Goal: Transaction & Acquisition: Purchase product/service

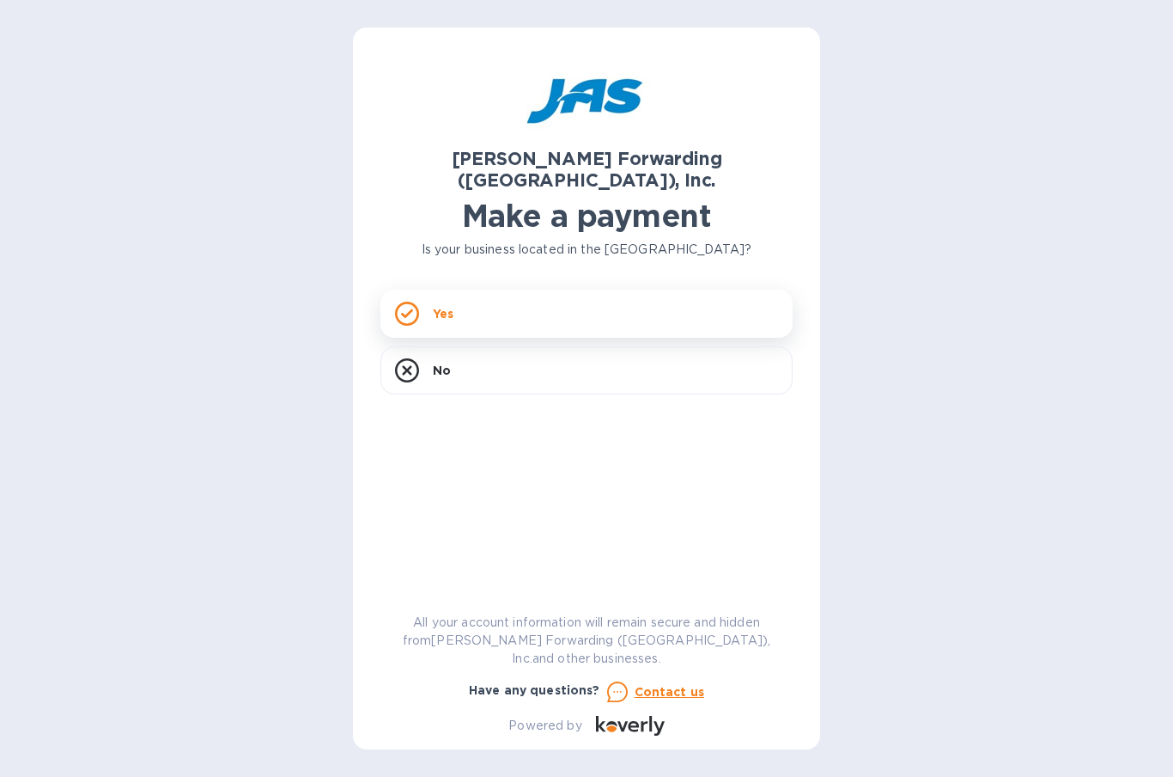
click at [548, 289] on div "Yes" at bounding box center [587, 313] width 412 height 48
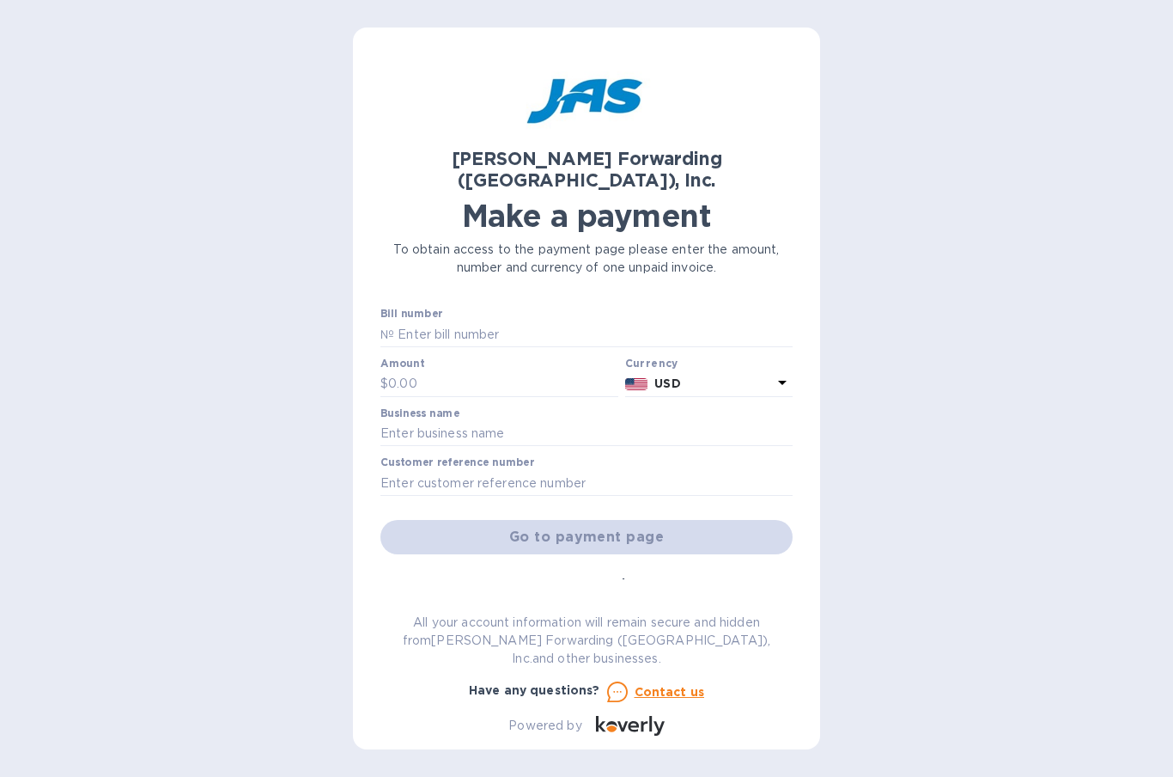
drag, startPoint x: 1003, startPoint y: 344, endPoint x: 930, endPoint y: 376, distance: 79.6
click at [1001, 344] on div "[PERSON_NAME] Forwarding ([GEOGRAPHIC_DATA]), Inc. Make a payment To obtain acc…" at bounding box center [586, 388] width 1173 height 777
paste input "CLT503360178"
type input "CLT503360178"
click at [455, 371] on input "text" at bounding box center [503, 384] width 230 height 26
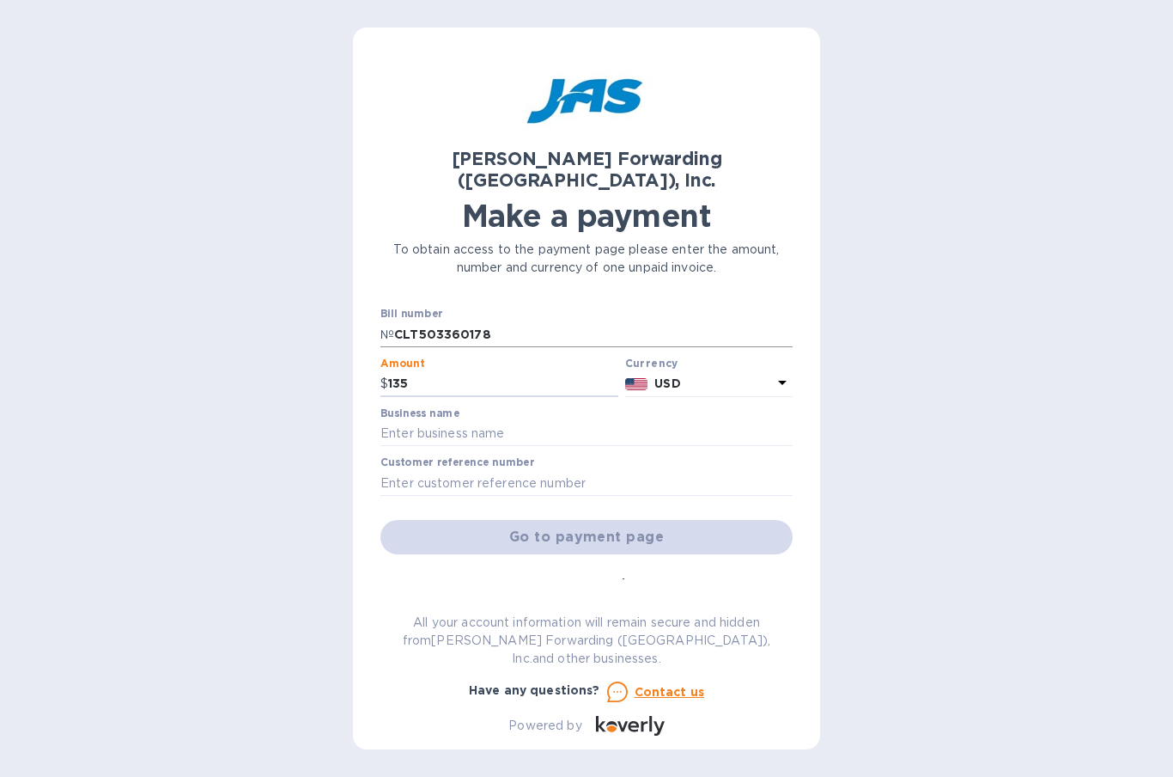
type input "135"
drag, startPoint x: 393, startPoint y: 312, endPoint x: 372, endPoint y: 312, distance: 20.6
click at [372, 312] on div "[PERSON_NAME] Forwarding ([GEOGRAPHIC_DATA]), Inc. Make a payment To obtain acc…" at bounding box center [586, 388] width 467 height 722
click at [508, 324] on input "CLT503360178" at bounding box center [593, 334] width 399 height 26
drag, startPoint x: 513, startPoint y: 306, endPoint x: 331, endPoint y: 307, distance: 182.1
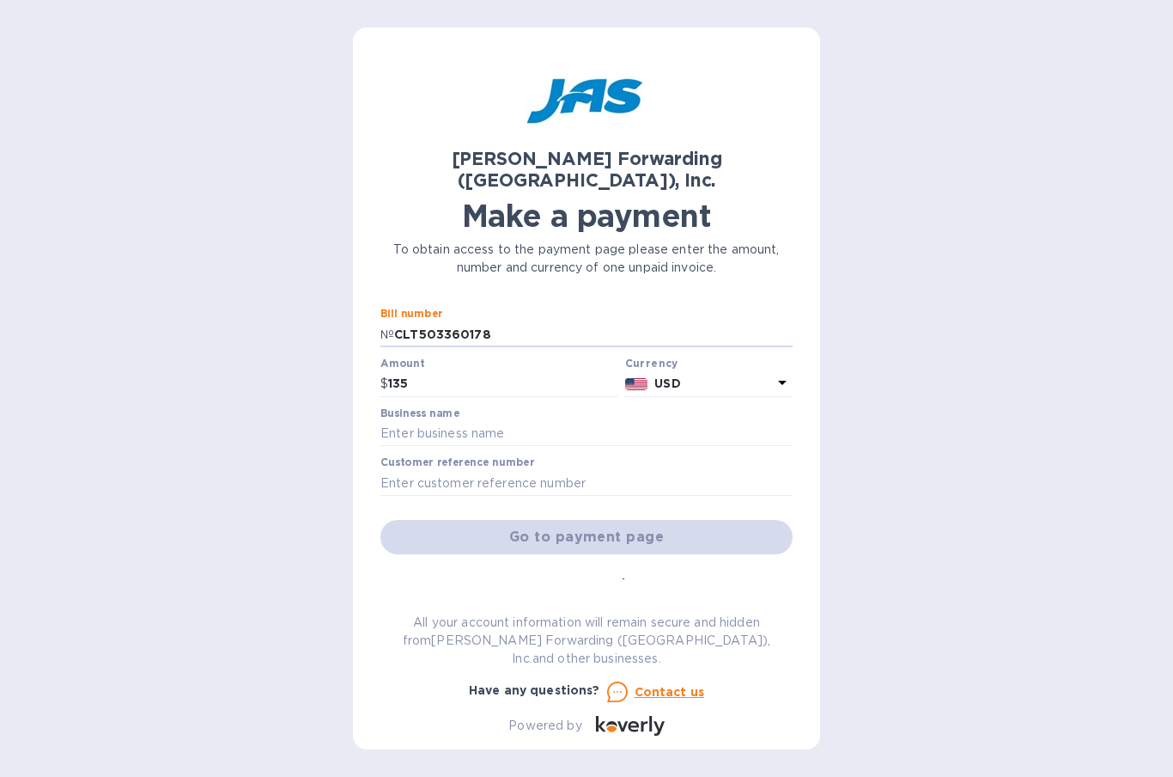
click at [331, 307] on div "[PERSON_NAME] Forwarding ([GEOGRAPHIC_DATA]), Inc. Make a payment To obtain acc…" at bounding box center [586, 388] width 1173 height 777
click at [527, 371] on input "135" at bounding box center [503, 384] width 230 height 26
click at [519, 421] on input "text" at bounding box center [587, 434] width 412 height 26
type input "Consolidated Manufacturing International LLC"
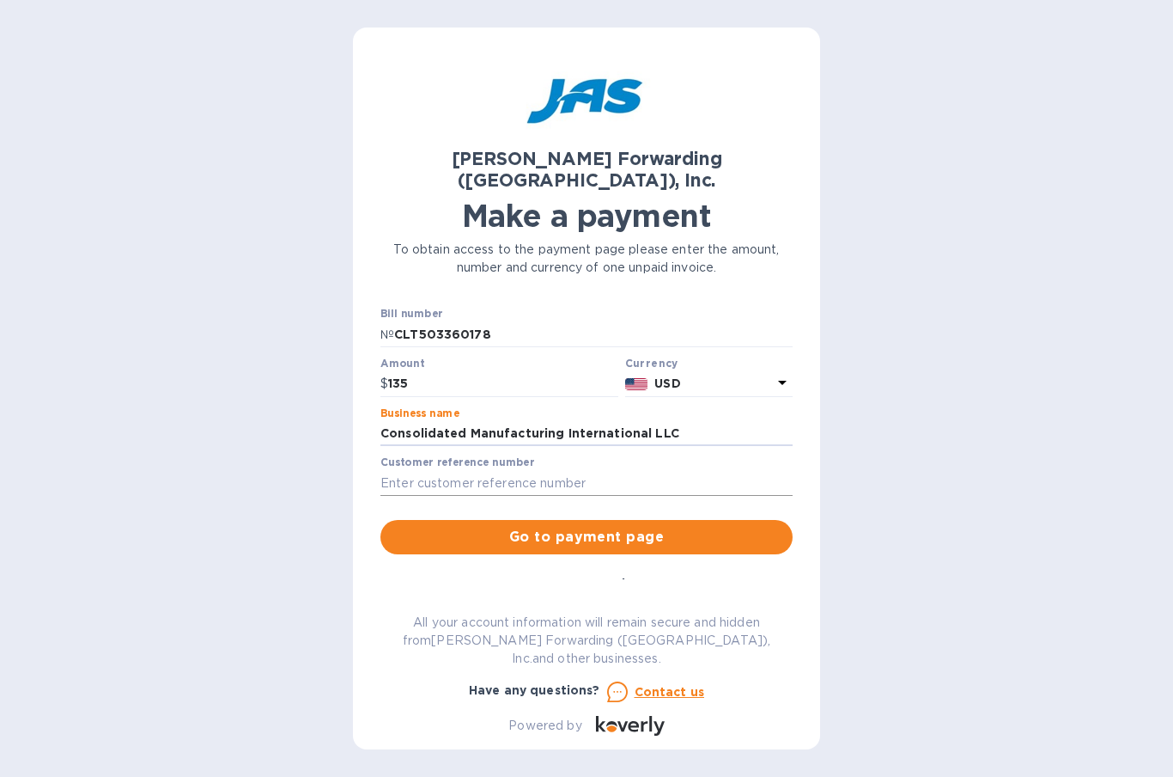
click at [533, 470] on input "text" at bounding box center [587, 483] width 412 height 26
click at [1013, 381] on div "[PERSON_NAME] Forwarding ([GEOGRAPHIC_DATA]), Inc. Make a payment To obtain acc…" at bounding box center [586, 388] width 1173 height 777
click at [460, 606] on div "[PERSON_NAME] Forwarding ([GEOGRAPHIC_DATA]), Inc. Make a payment To obtain acc…" at bounding box center [587, 395] width 412 height 680
click at [430, 470] on input "text" at bounding box center [587, 483] width 412 height 26
type input "e"
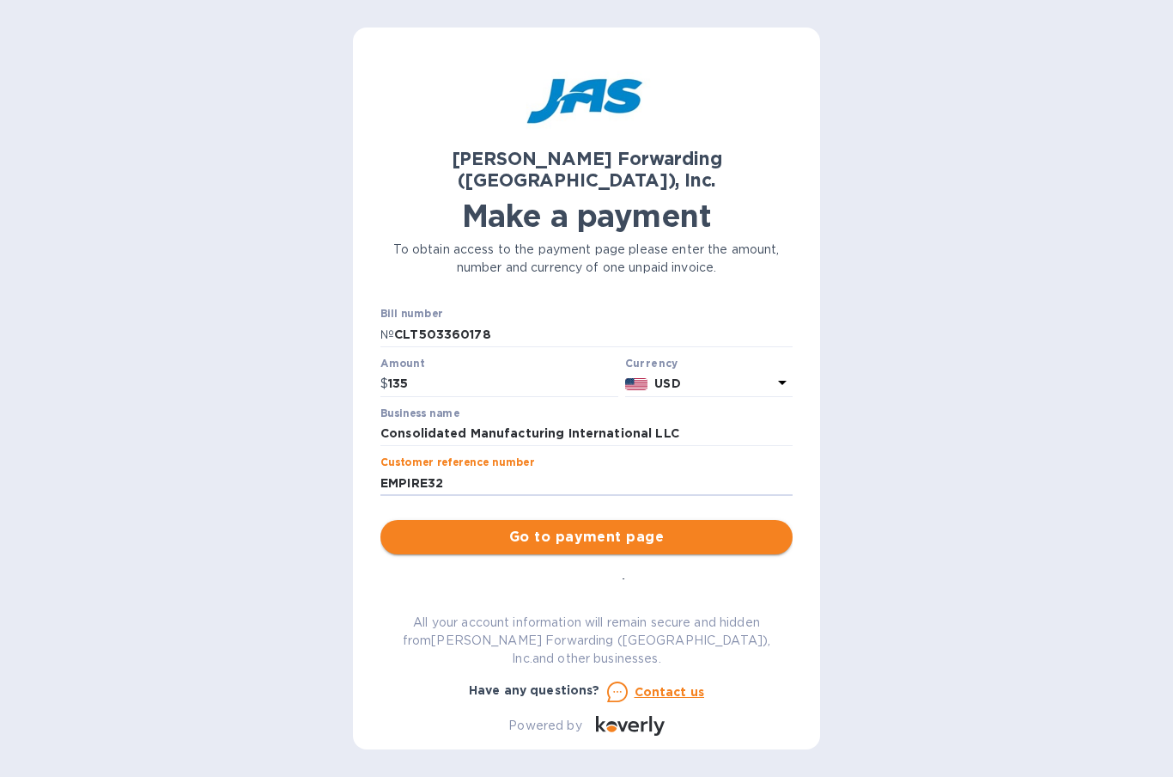
type input "EMPIRE32"
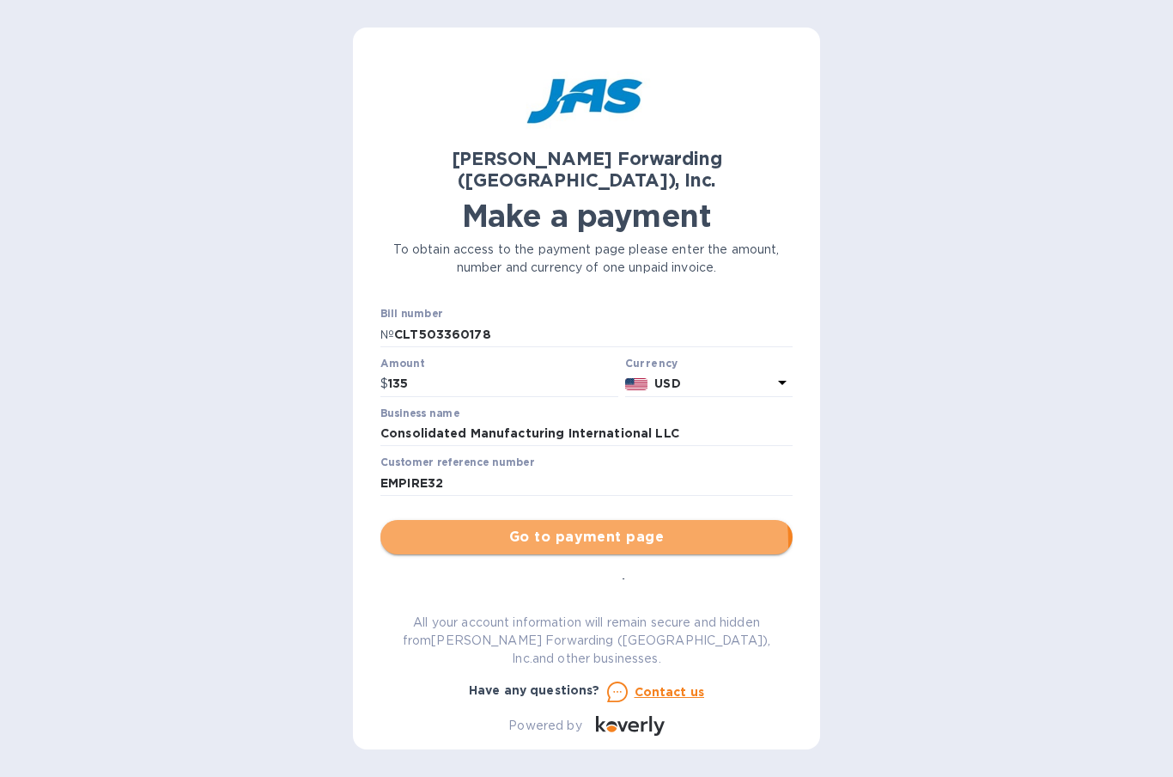
click at [556, 527] on span "Go to payment page" at bounding box center [586, 537] width 385 height 21
